Goal: Find specific page/section: Find specific page/section

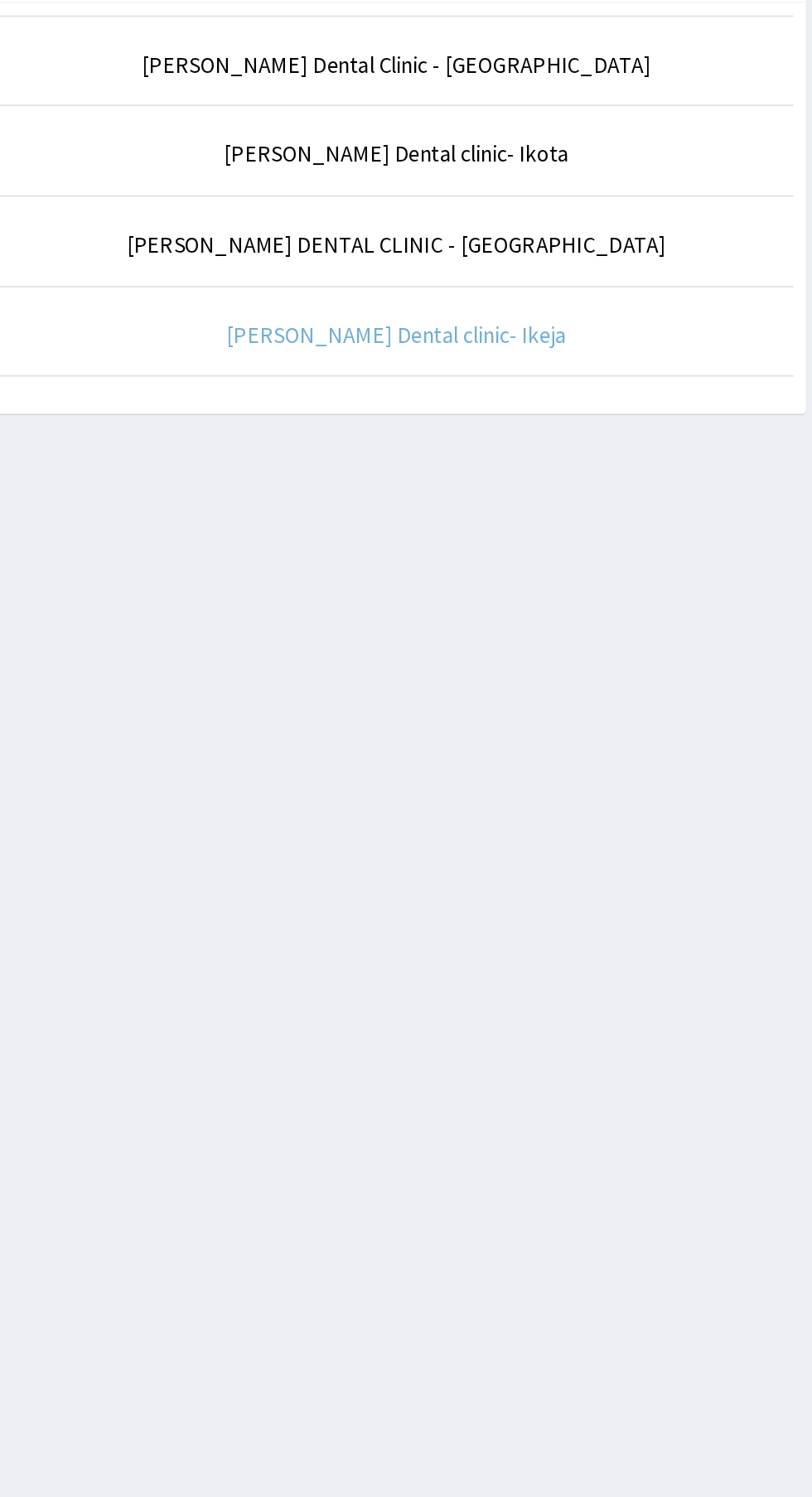
click at [511, 373] on link "[PERSON_NAME] Dental clinic- Ikeja" at bounding box center [502, 377] width 227 height 19
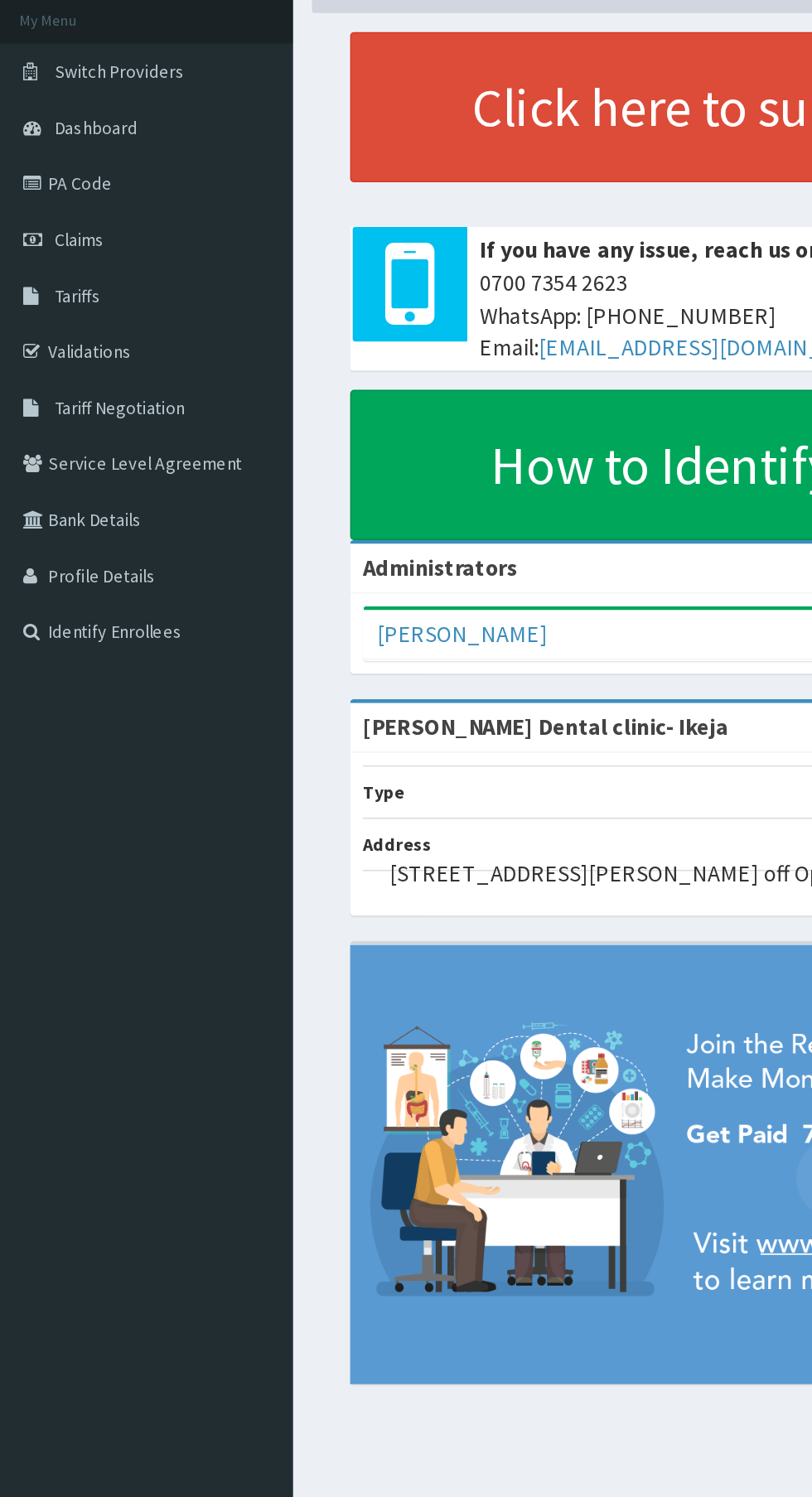
click at [87, 223] on link "PA Code" at bounding box center [95, 217] width 190 height 37
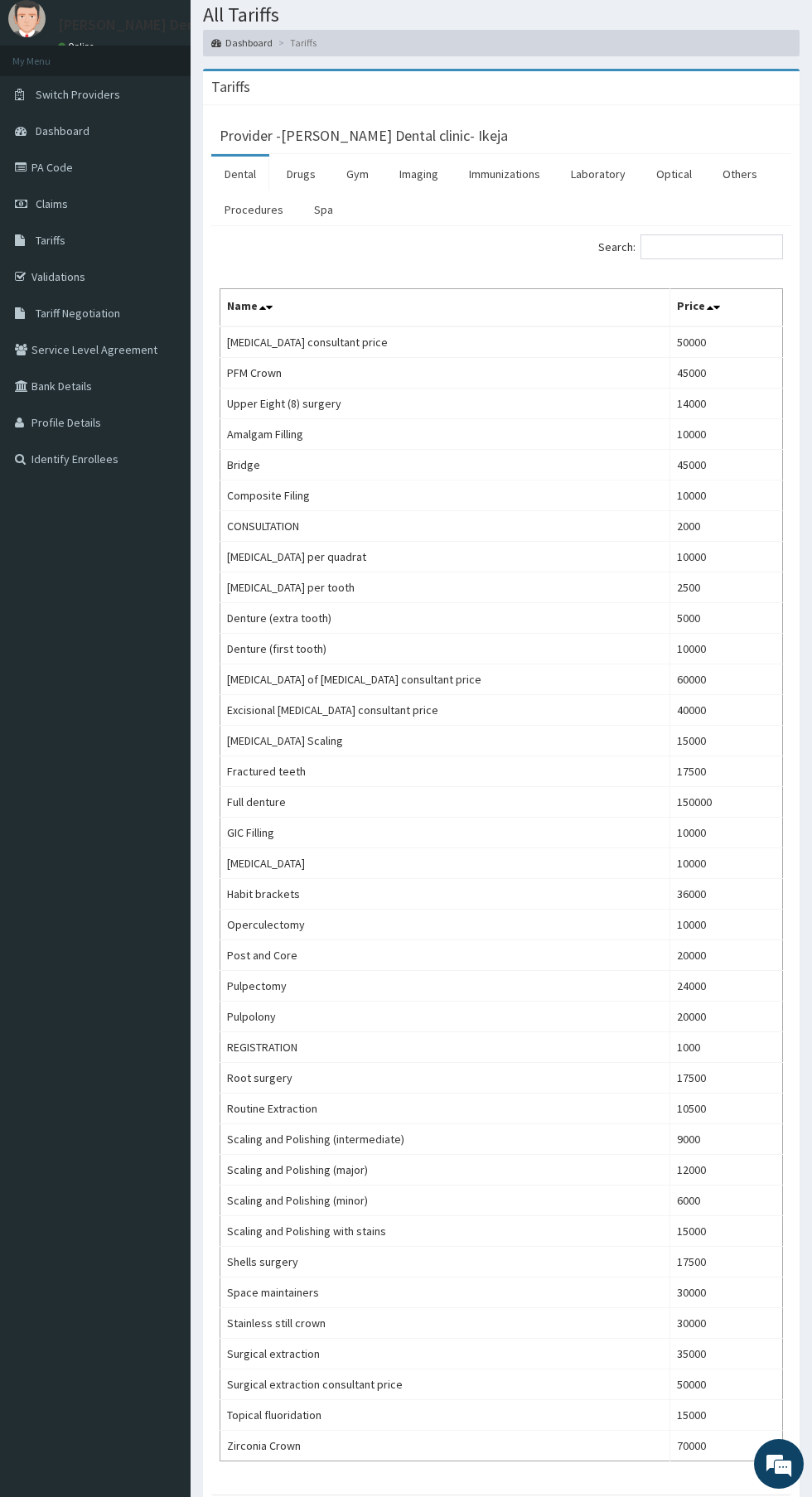
scroll to position [40, 0]
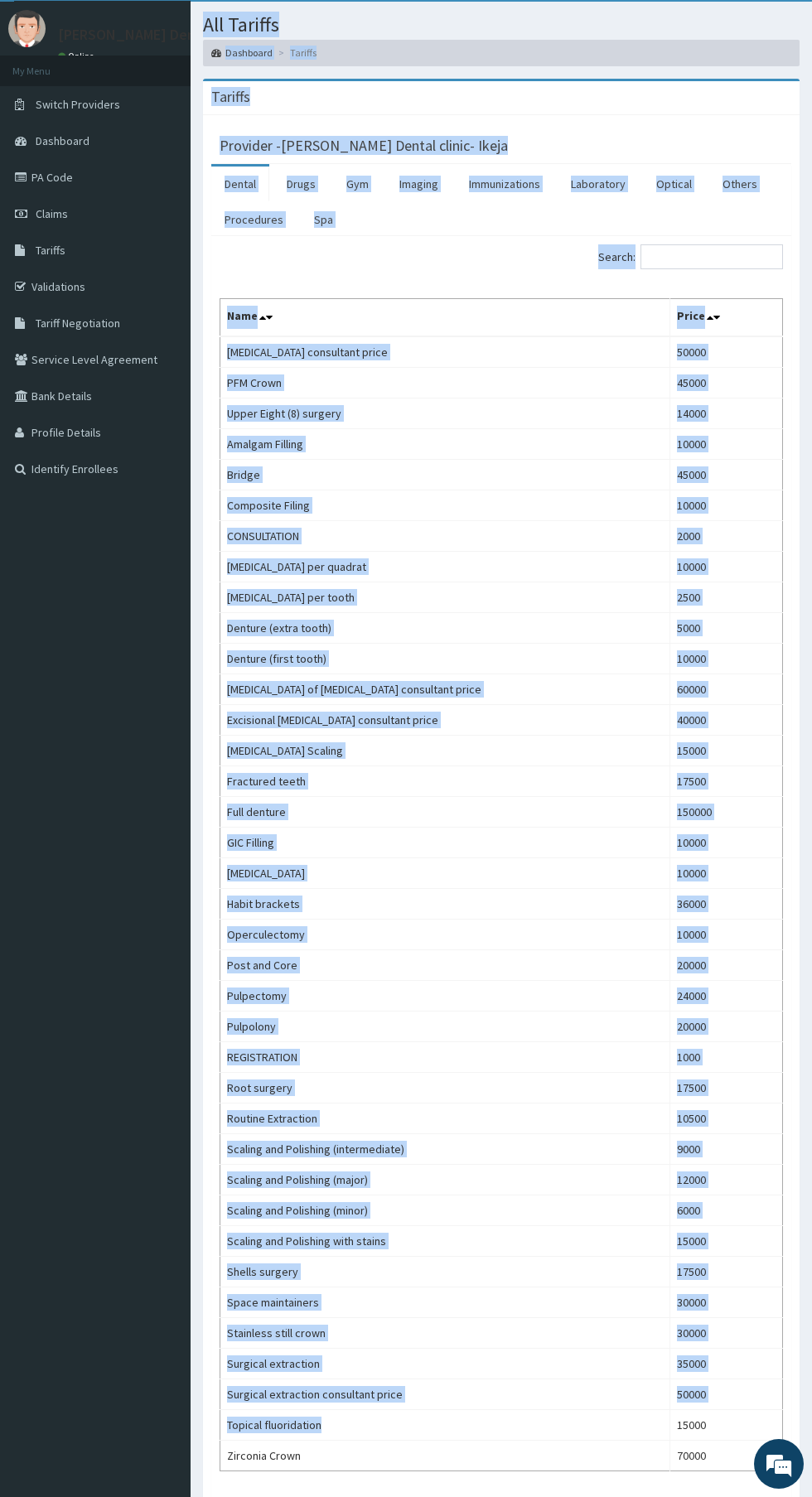
click at [248, 1428] on td "Topical fluoridation" at bounding box center [444, 1424] width 450 height 31
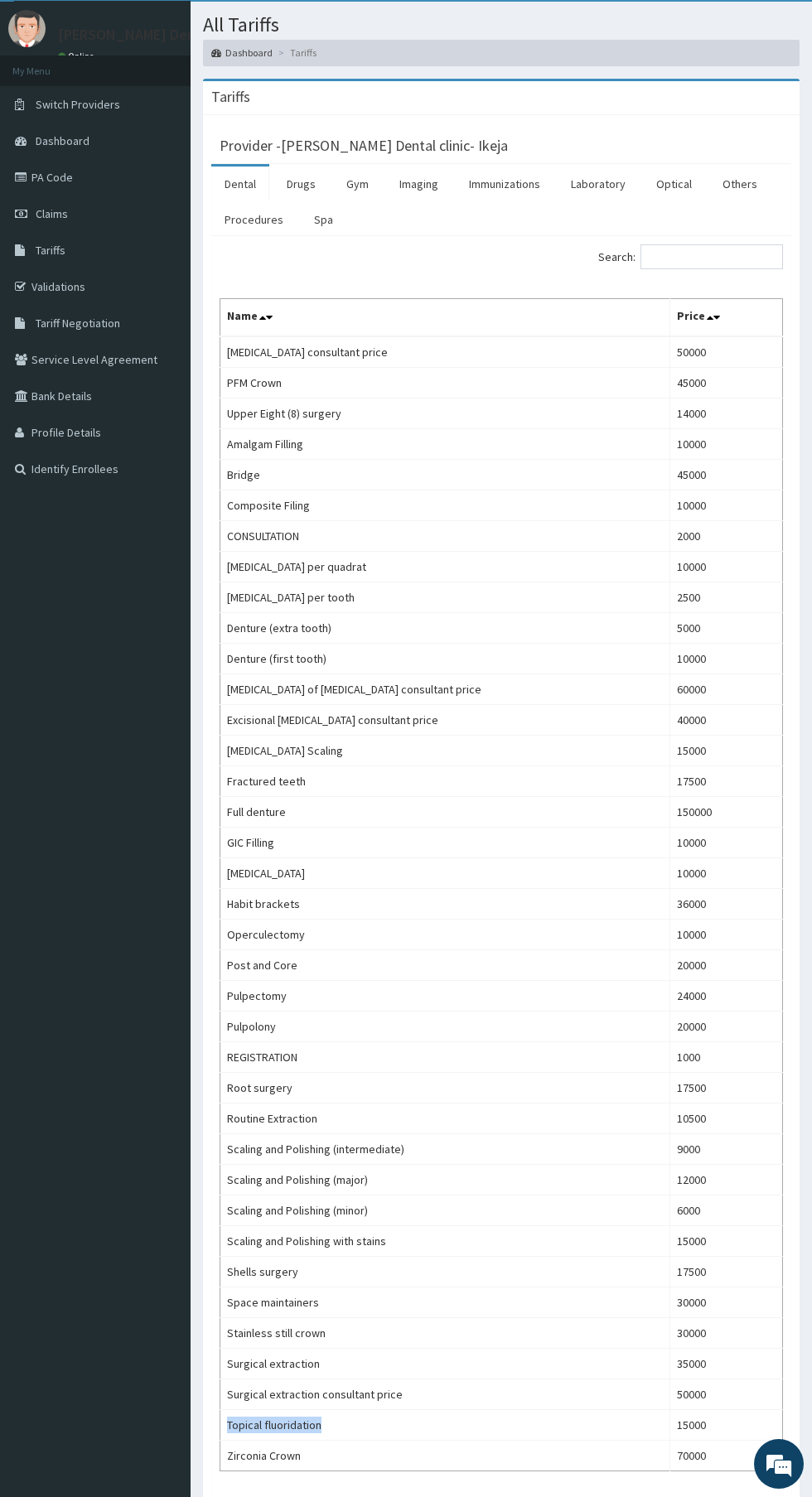
copy td "Topical fluoridation"
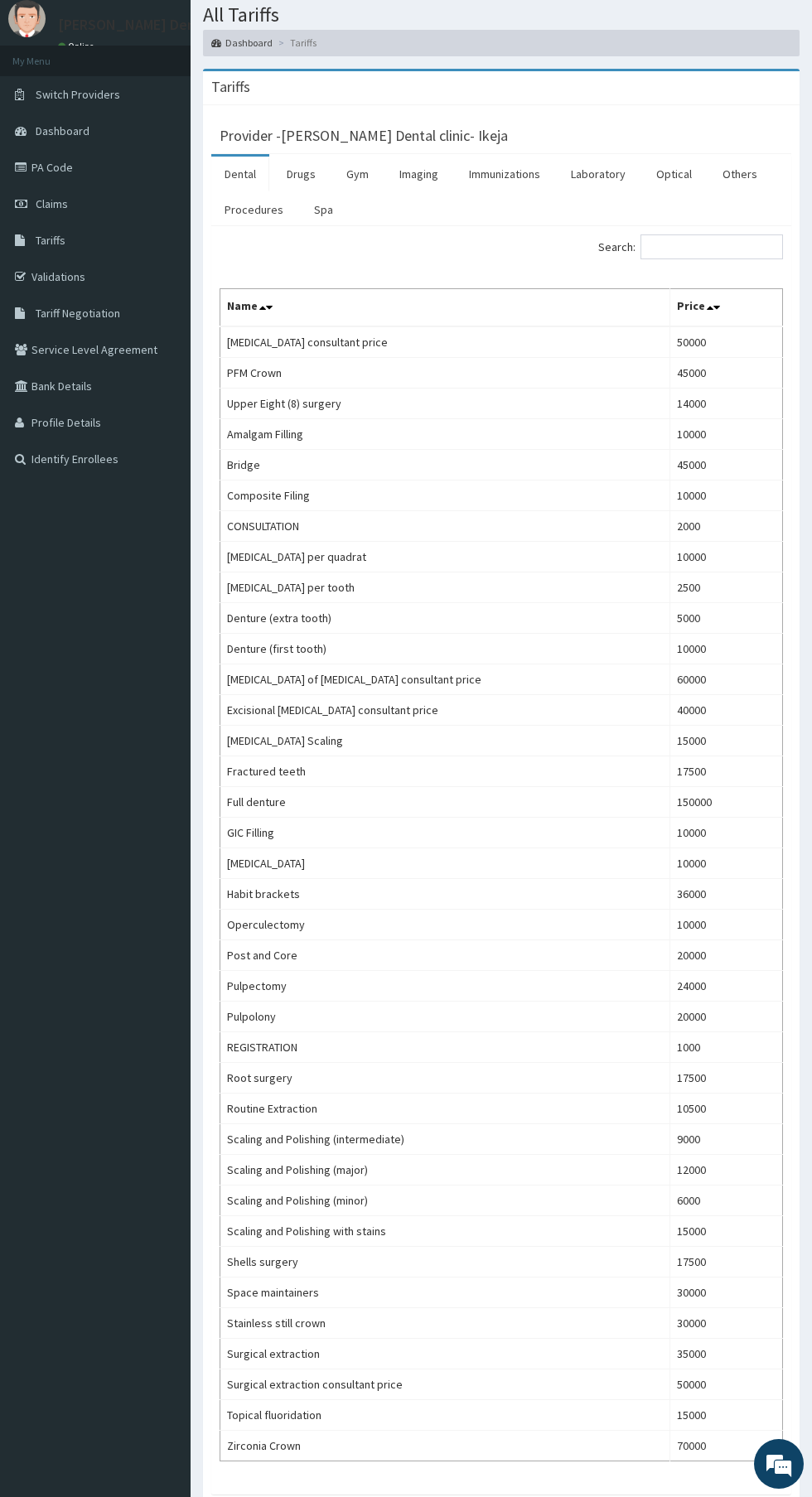
scroll to position [0, 0]
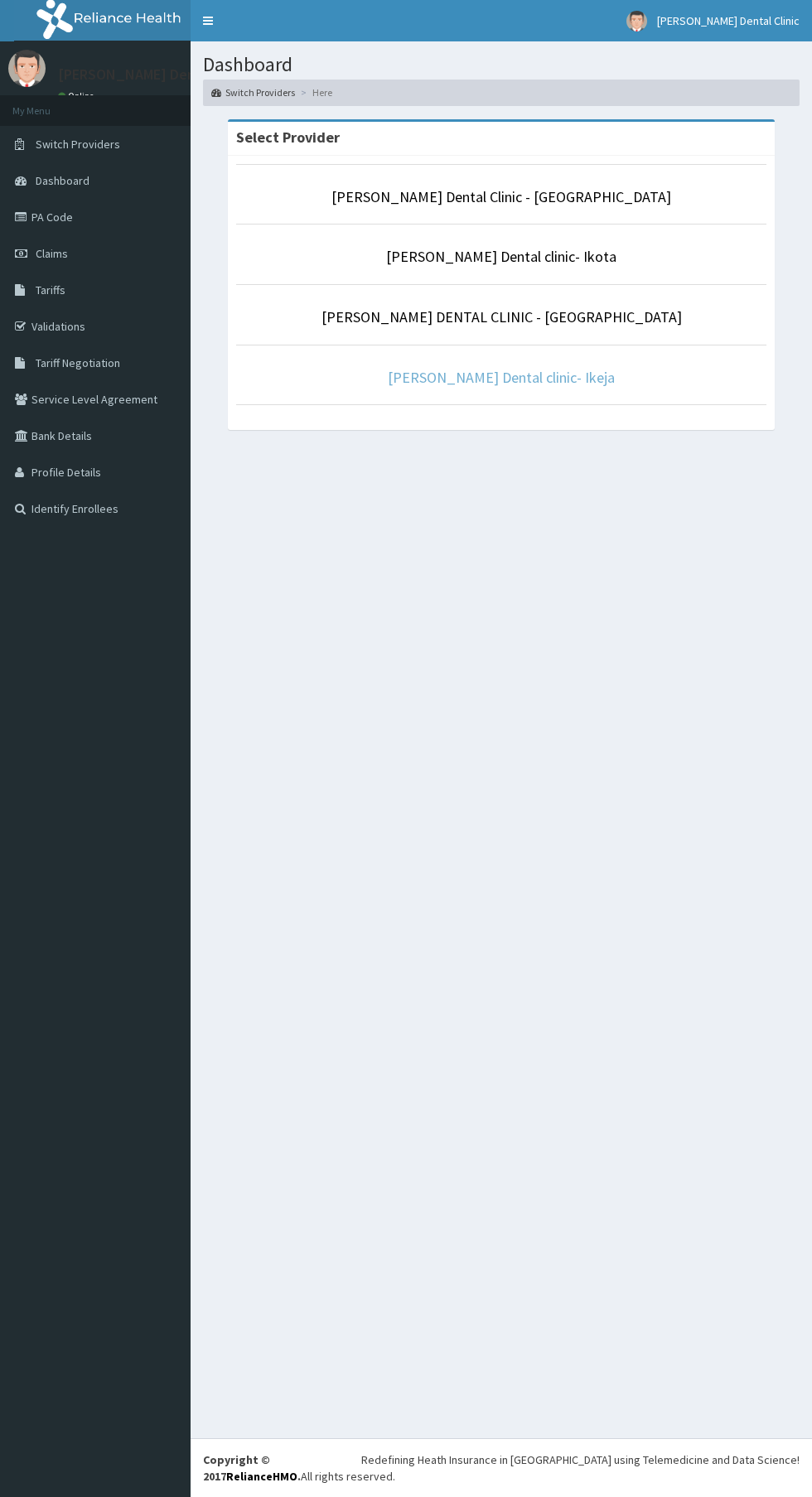
click at [442, 384] on link "[PERSON_NAME] Dental clinic- Ikeja" at bounding box center [502, 377] width 227 height 19
